Goal: Task Accomplishment & Management: Use online tool/utility

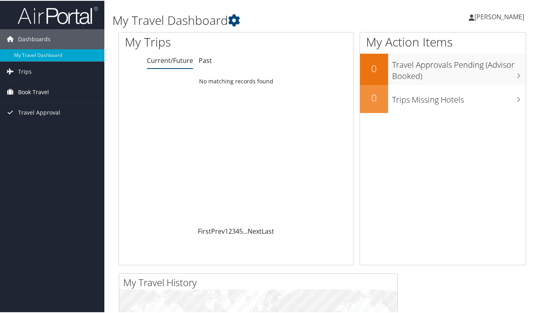
click at [31, 91] on span "Book Travel" at bounding box center [33, 91] width 31 height 20
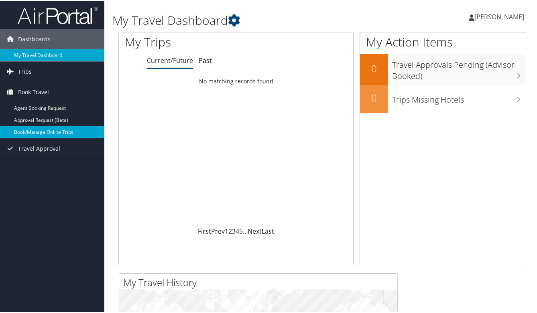
click at [54, 128] on link "Book/Manage Online Trips" at bounding box center [52, 132] width 104 height 12
